Goal: Transaction & Acquisition: Purchase product/service

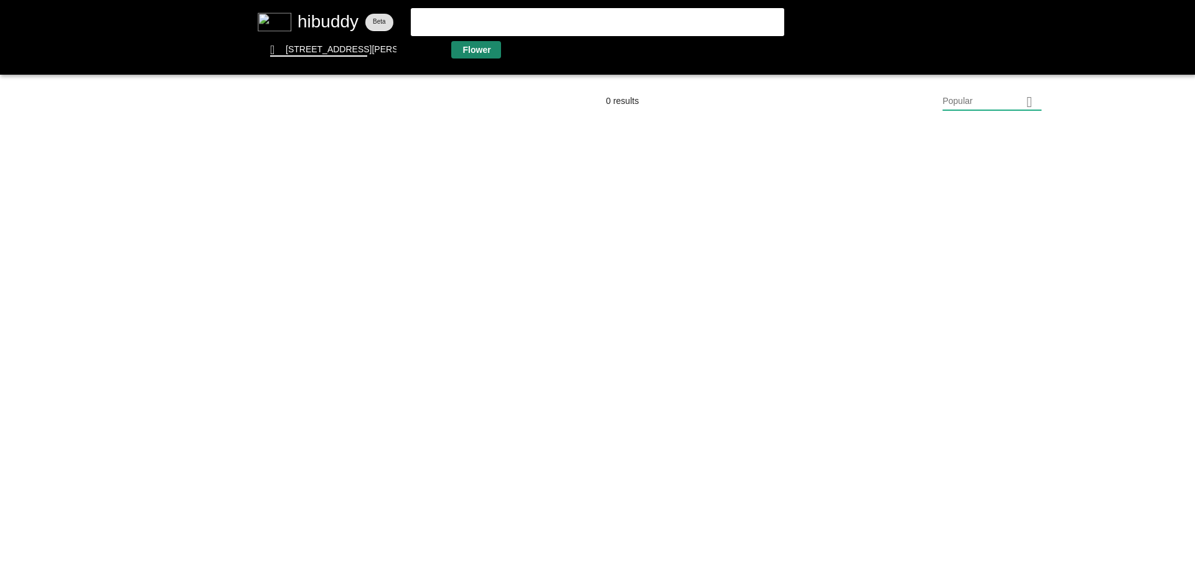
click at [471, 52] on flt-glass-pane at bounding box center [597, 283] width 1195 height 567
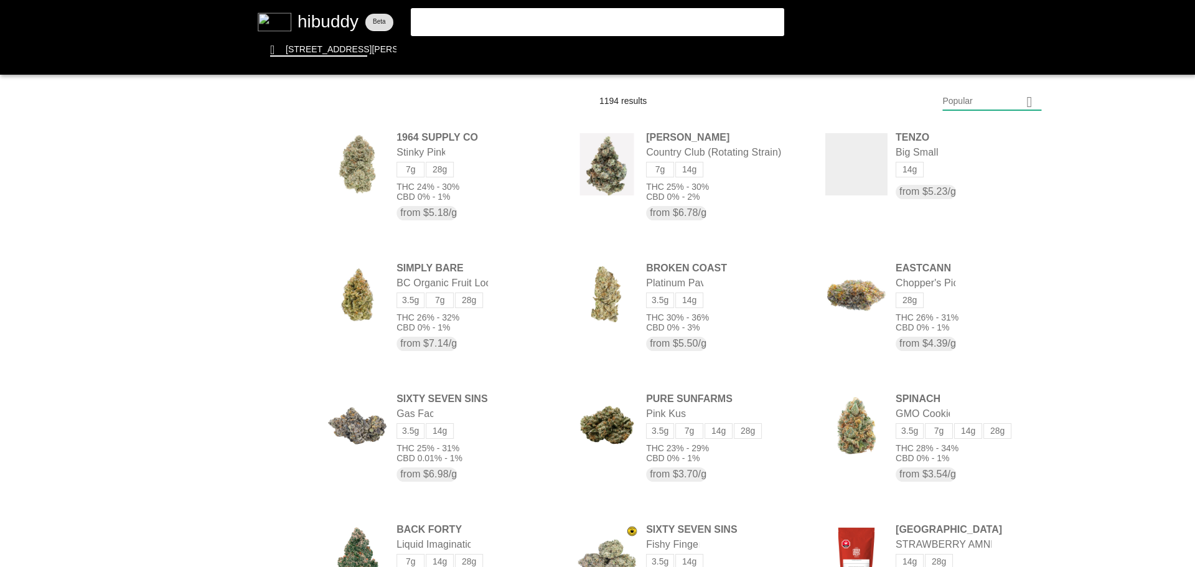
click at [969, 95] on flt-glass-pane at bounding box center [597, 283] width 1195 height 567
click at [982, 435] on flt-glass-pane at bounding box center [597, 283] width 1195 height 567
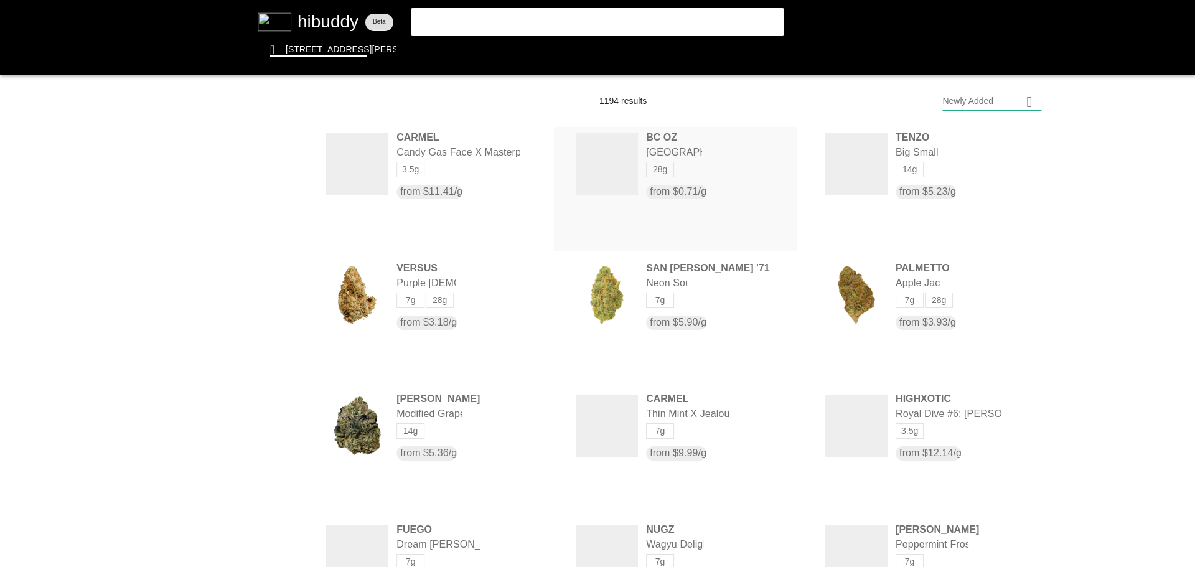
click at [702, 166] on flt-glass-pane at bounding box center [597, 283] width 1195 height 567
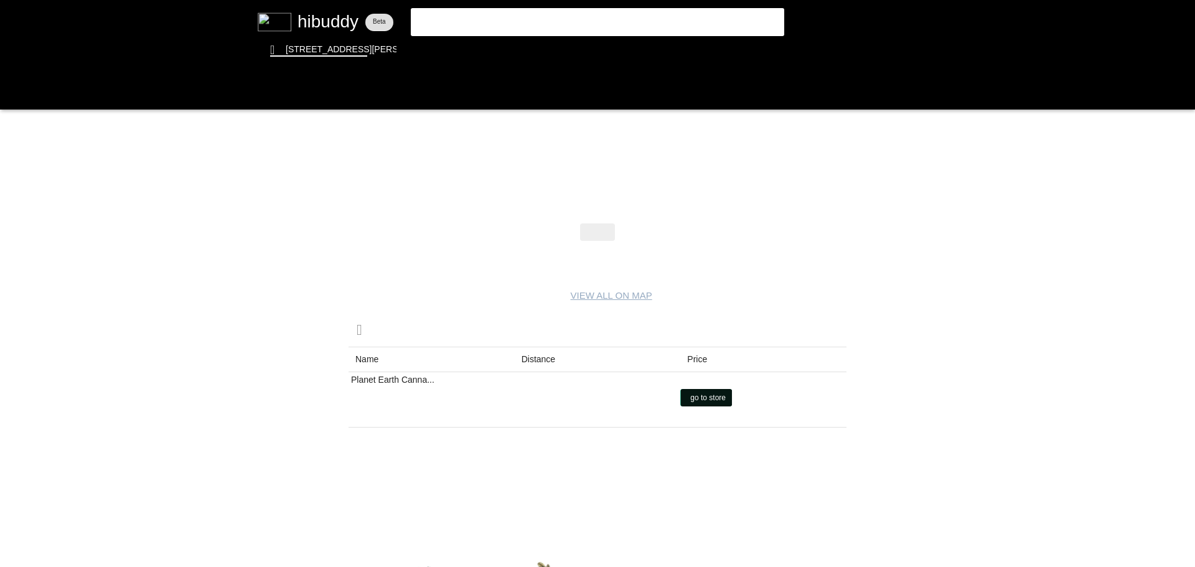
click at [714, 400] on flt-glass-pane at bounding box center [597, 283] width 1195 height 567
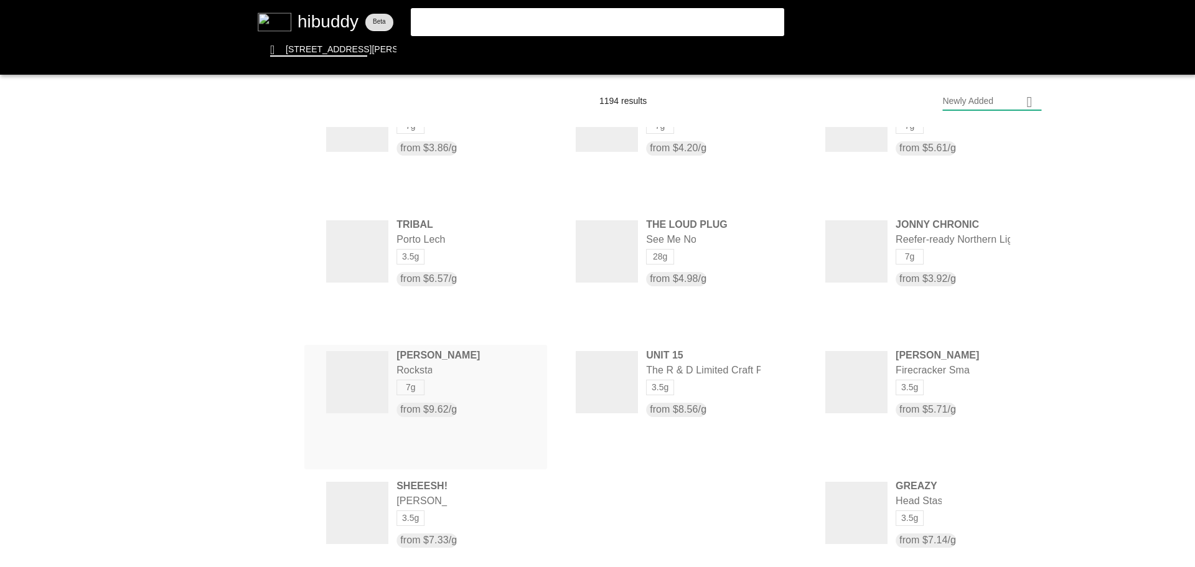
click at [429, 370] on flt-glass-pane at bounding box center [597, 283] width 1195 height 567
click at [674, 388] on flt-glass-pane at bounding box center [597, 283] width 1195 height 567
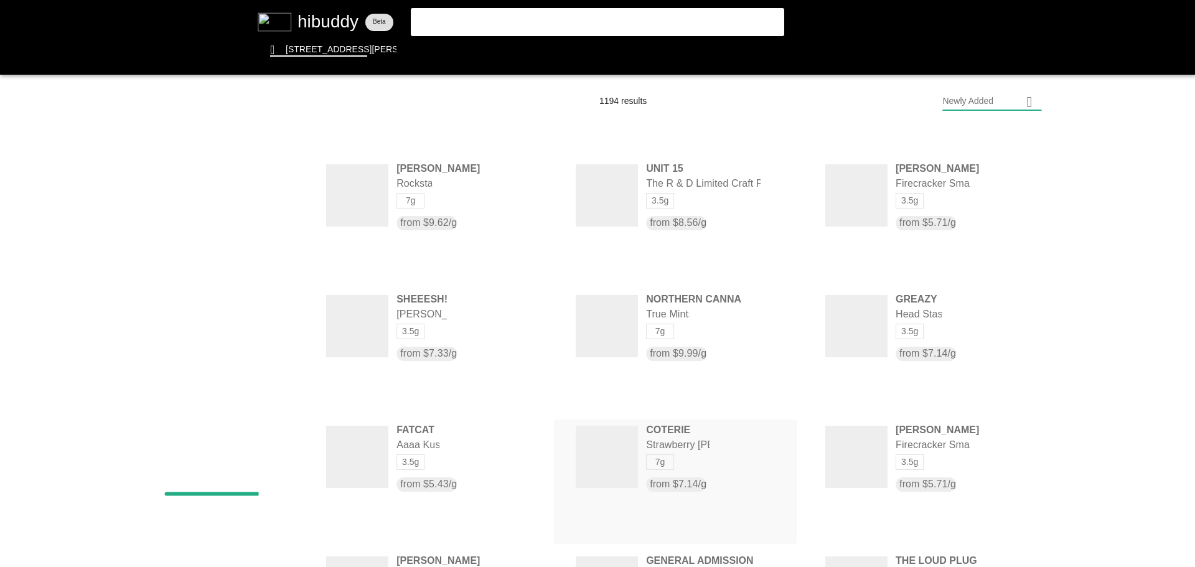
click at [703, 457] on flt-glass-pane at bounding box center [597, 283] width 1195 height 567
click at [651, 46] on flt-glass-pane at bounding box center [597, 283] width 1195 height 567
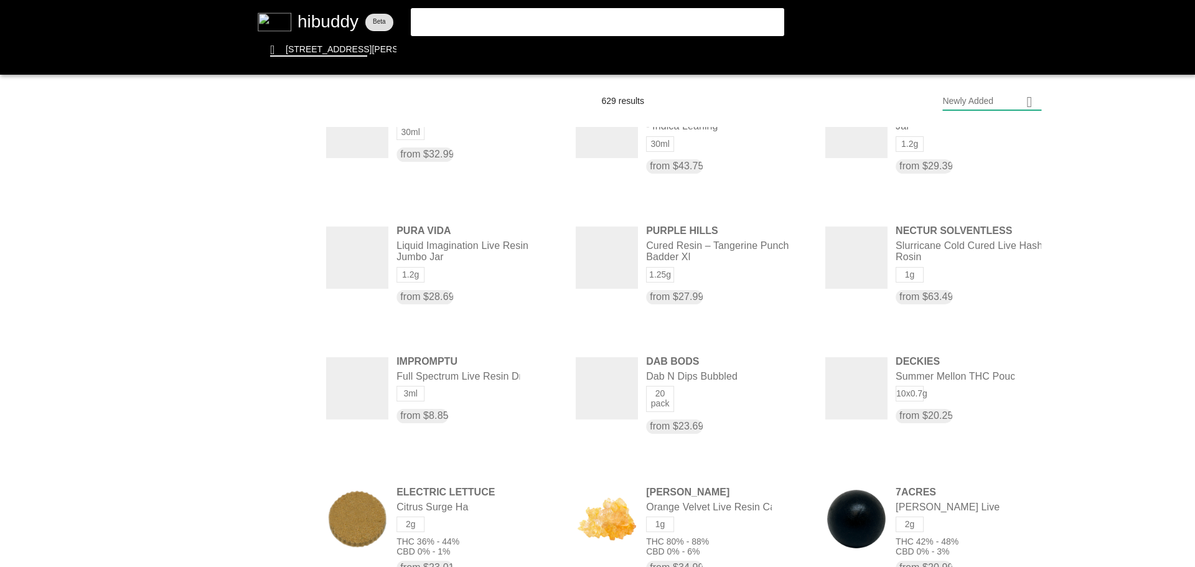
click at [611, 21] on flt-glass-pane at bounding box center [597, 283] width 1195 height 567
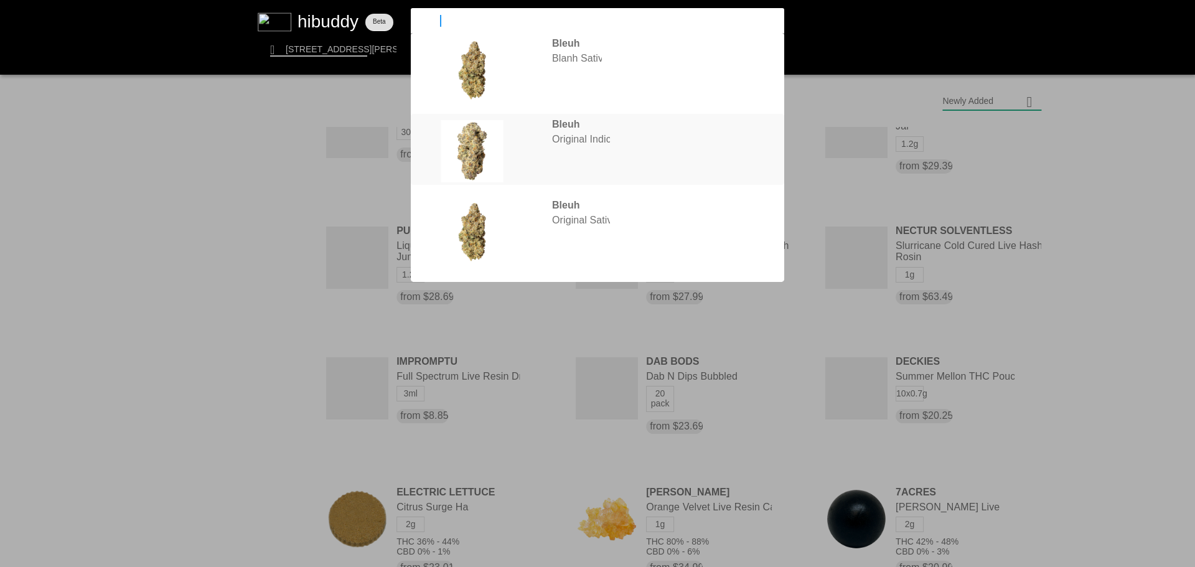
type input "bleuh"
click at [604, 145] on flt-glass-pane at bounding box center [597, 283] width 1195 height 567
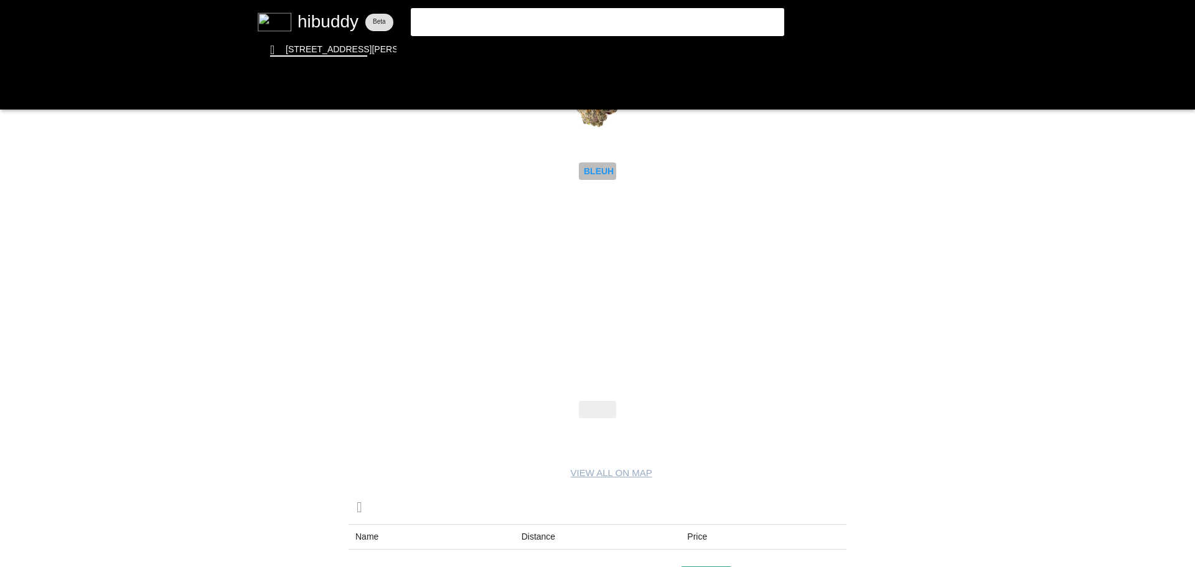
click at [611, 169] on flt-glass-pane at bounding box center [597, 283] width 1195 height 567
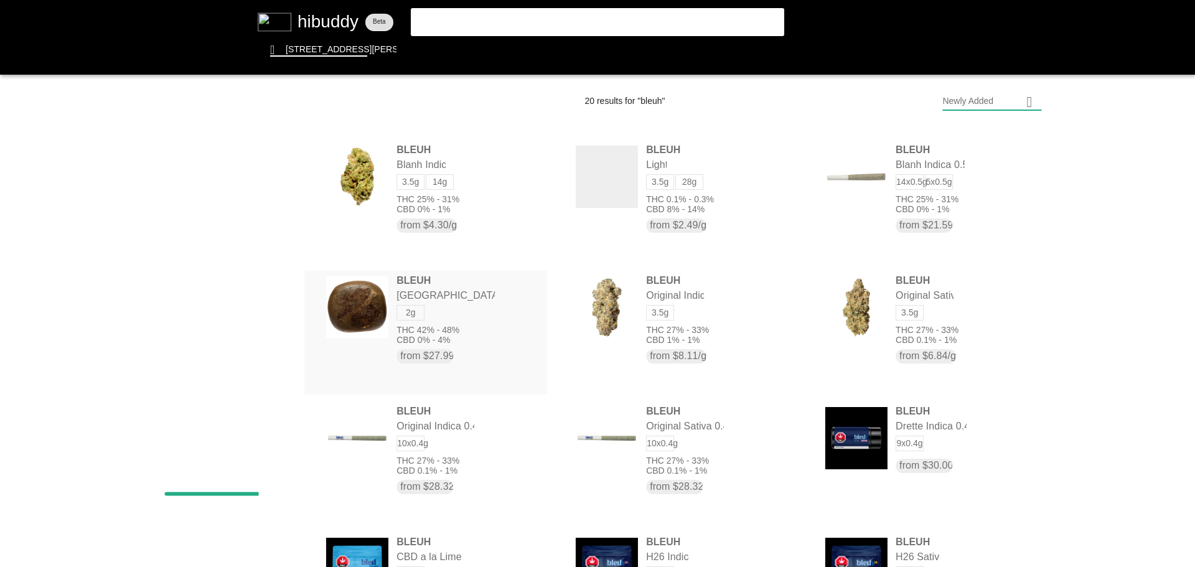
click at [460, 339] on flt-glass-pane at bounding box center [597, 283] width 1195 height 567
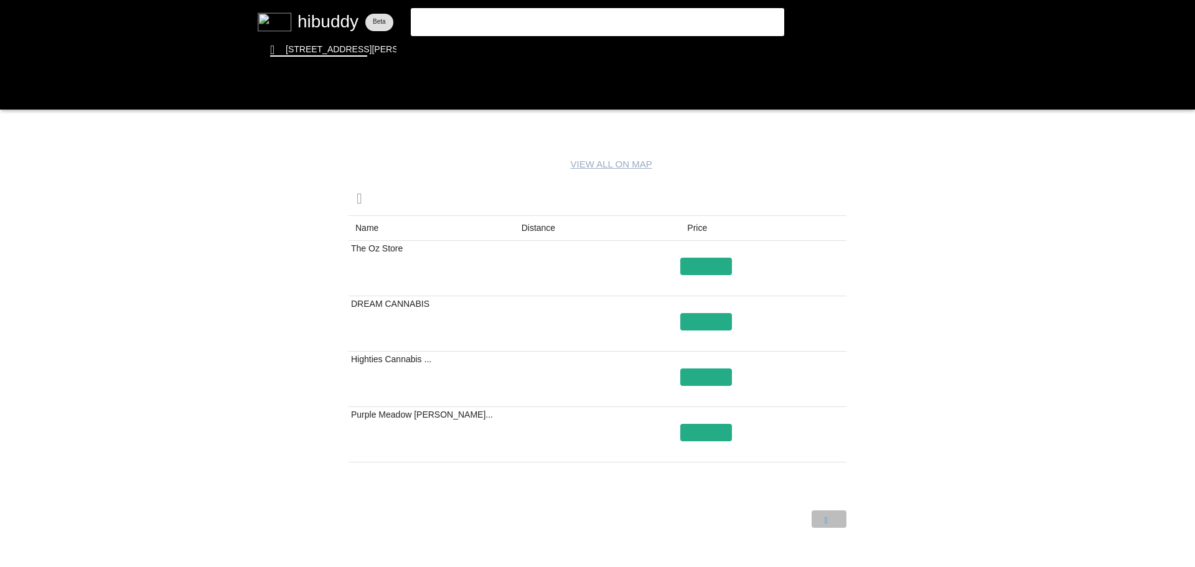
click at [829, 522] on flt-glass-pane at bounding box center [597, 283] width 1195 height 567
click at [821, 514] on flt-glass-pane at bounding box center [597, 283] width 1195 height 567
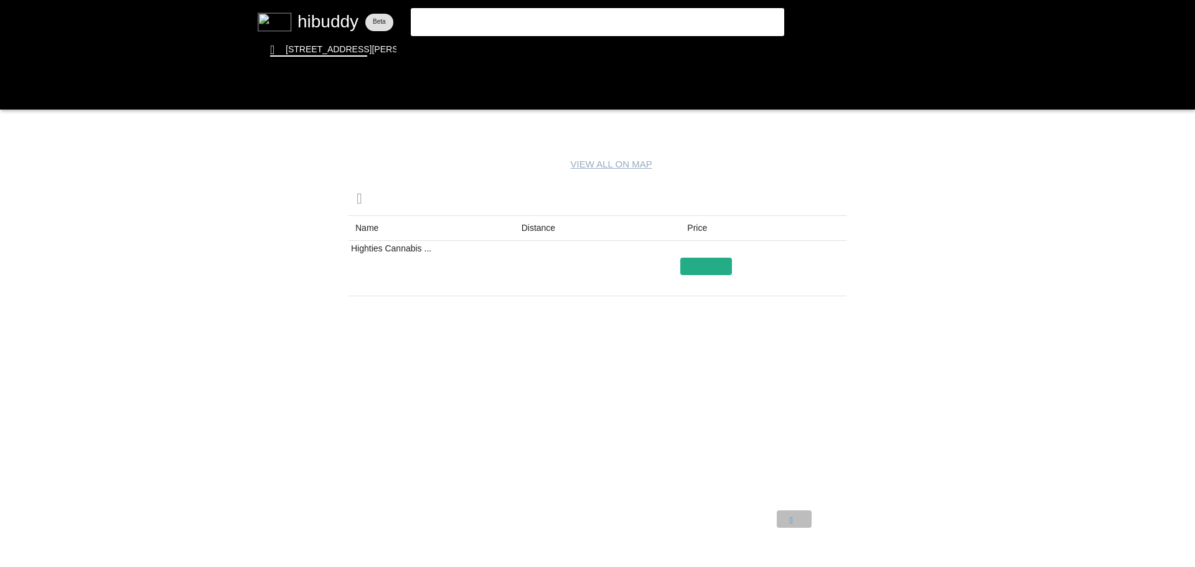
click at [797, 519] on flt-glass-pane at bounding box center [597, 283] width 1195 height 567
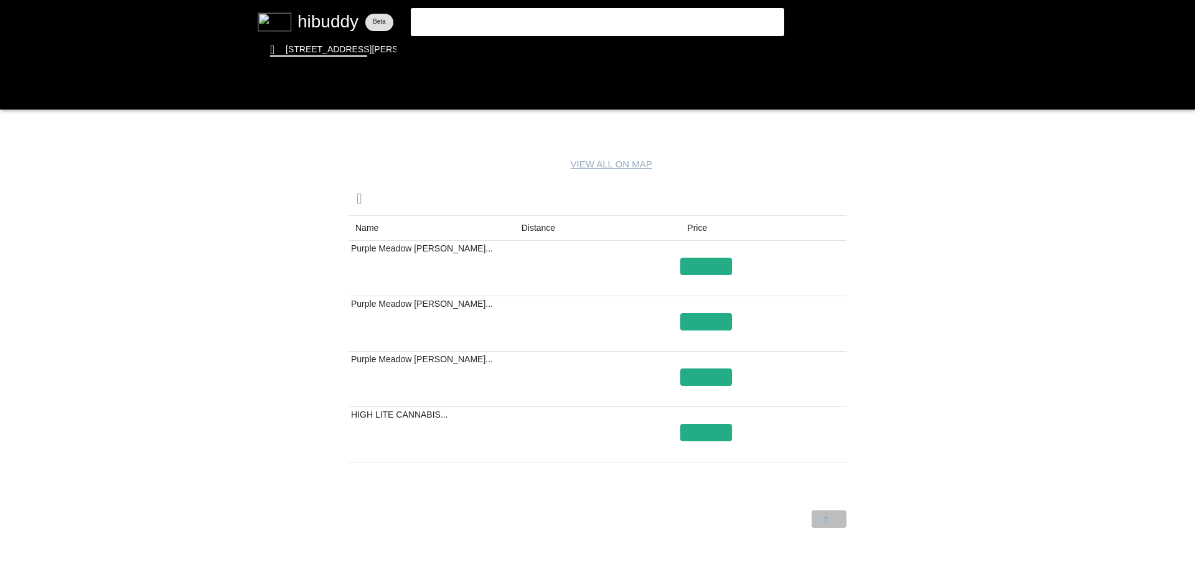
click at [824, 519] on flt-glass-pane at bounding box center [597, 283] width 1195 height 567
click at [794, 521] on flt-glass-pane at bounding box center [597, 283] width 1195 height 567
click at [457, 51] on flt-glass-pane at bounding box center [597, 283] width 1195 height 567
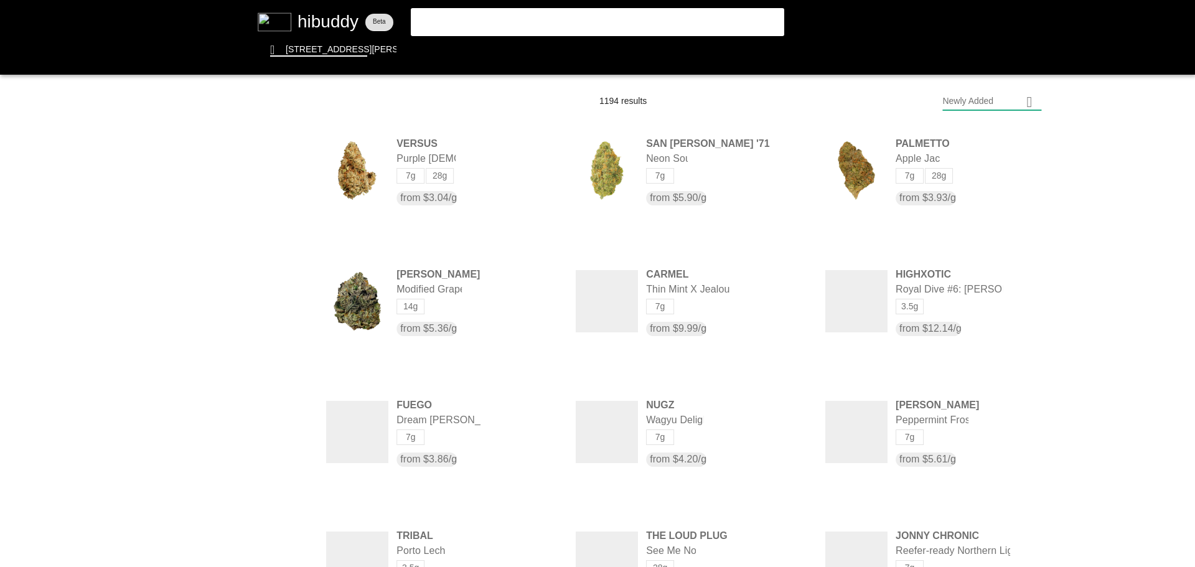
click at [237, 439] on flt-glass-pane at bounding box center [597, 283] width 1195 height 567
click at [238, 532] on flt-glass-pane at bounding box center [597, 283] width 1195 height 567
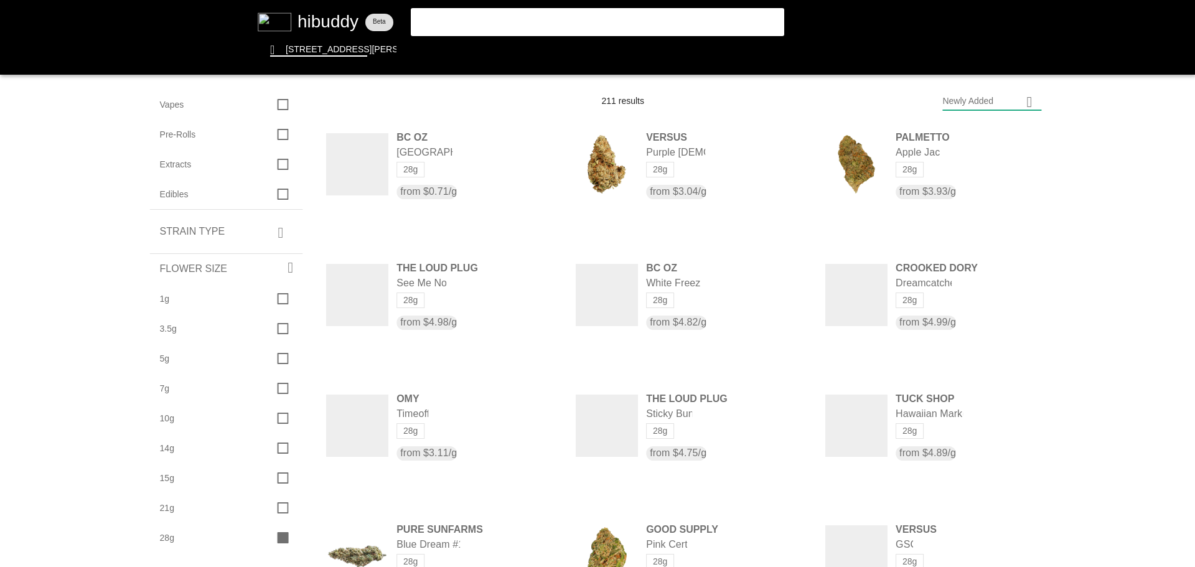
click at [1097, 209] on flt-glass-pane at bounding box center [597, 283] width 1195 height 567
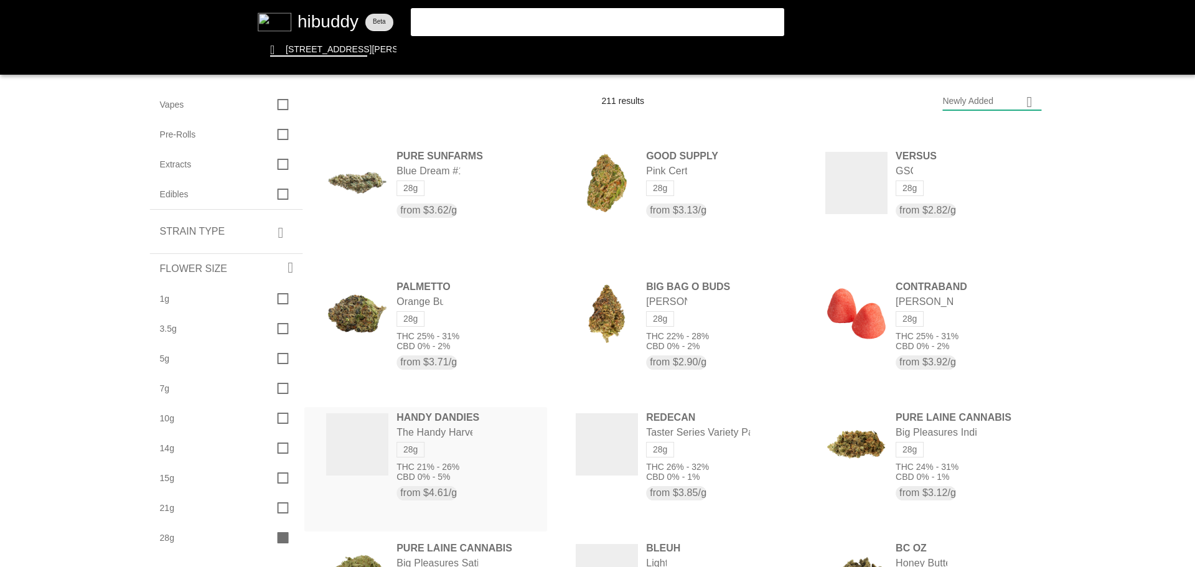
click at [478, 432] on flt-glass-pane at bounding box center [597, 283] width 1195 height 567
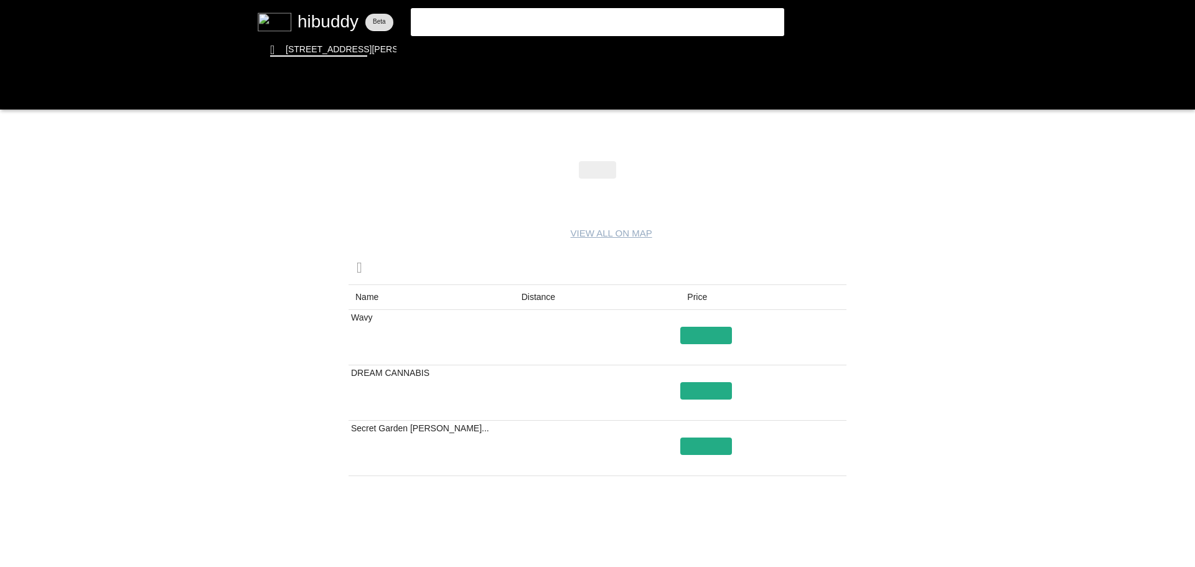
click at [598, 9] on flt-glass-pane at bounding box center [597, 283] width 1195 height 567
click at [584, 21] on flt-glass-pane at bounding box center [597, 283] width 1195 height 567
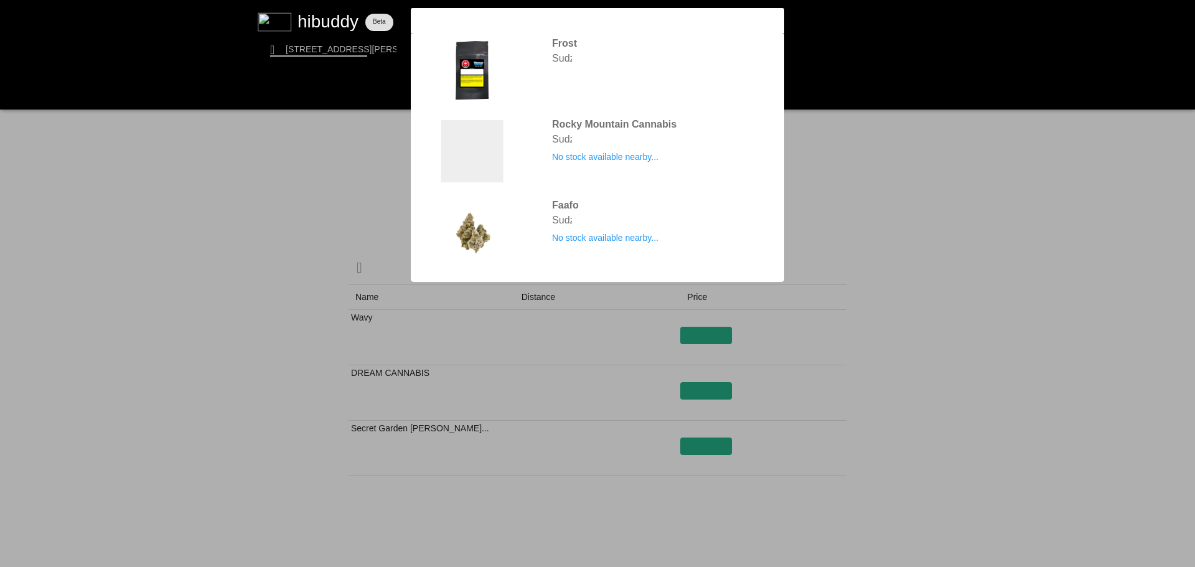
type input "sudz"
click at [580, 45] on flt-glass-pane at bounding box center [597, 283] width 1195 height 567
